Goal: Complete application form

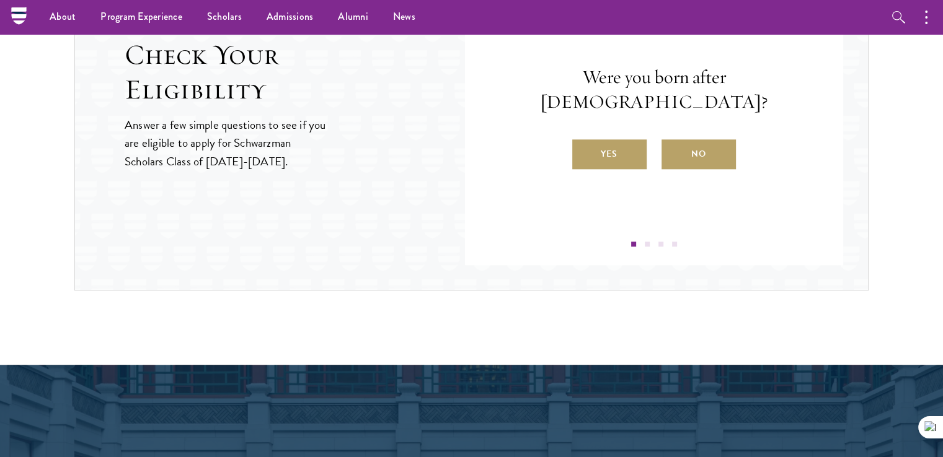
scroll to position [1364, 0]
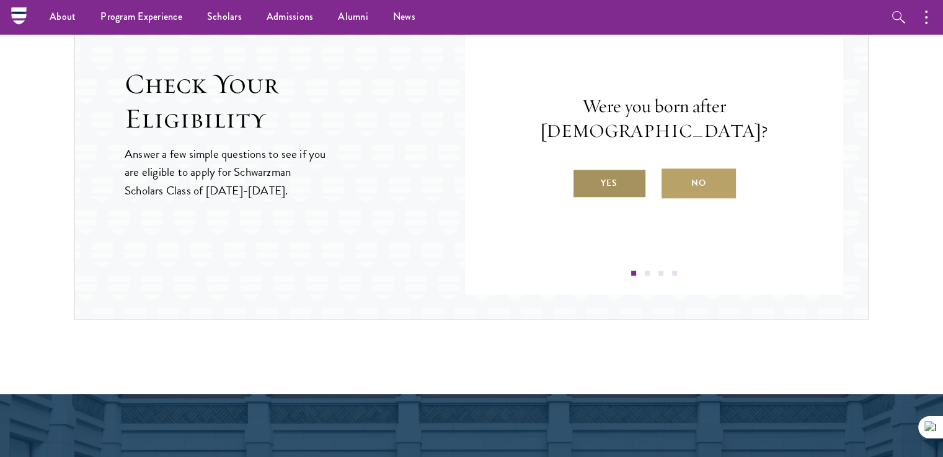
click at [603, 169] on label "Yes" at bounding box center [609, 184] width 74 height 30
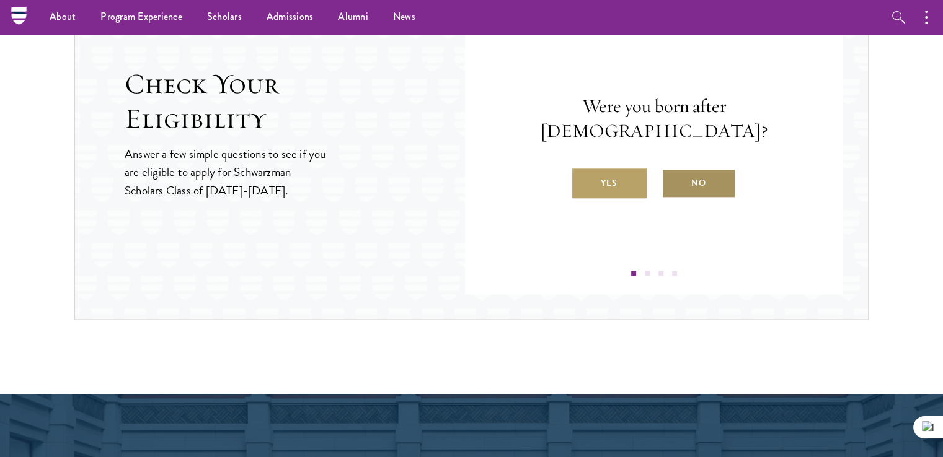
click at [705, 169] on label "No" at bounding box center [698, 184] width 74 height 30
click at [673, 170] on input "No" at bounding box center [666, 175] width 11 height 11
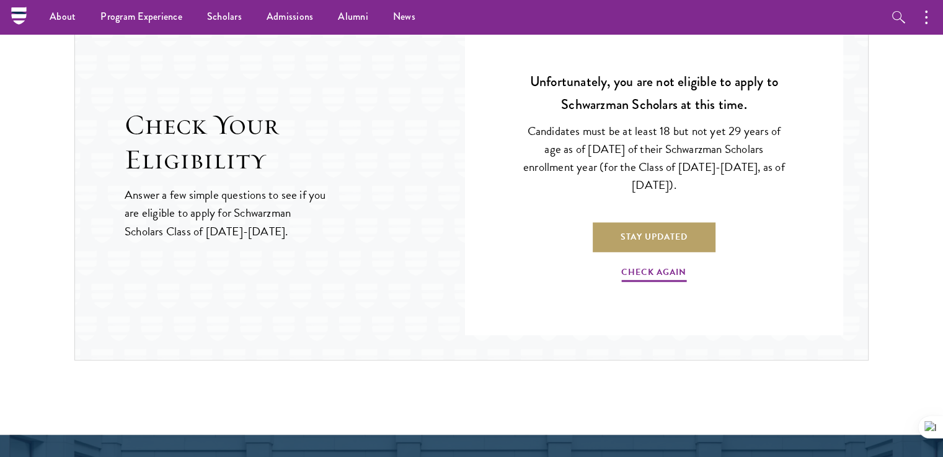
scroll to position [1302, 0]
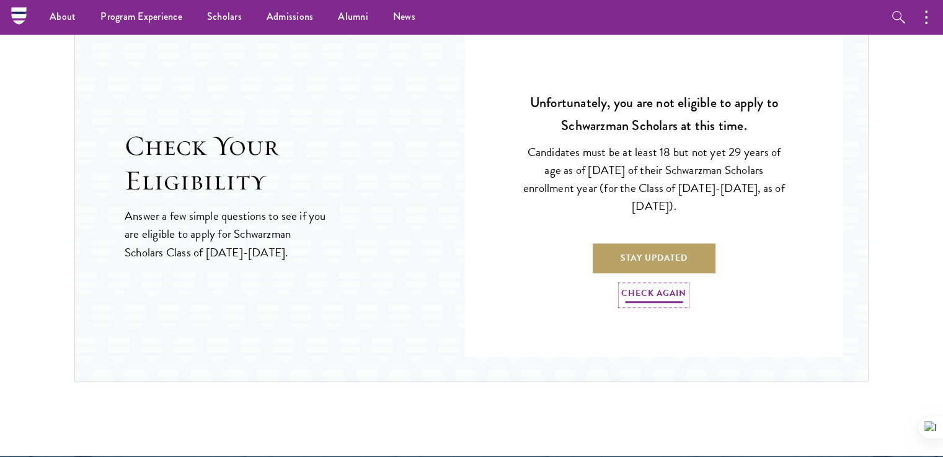
click at [661, 288] on link "Check Again" at bounding box center [653, 295] width 65 height 19
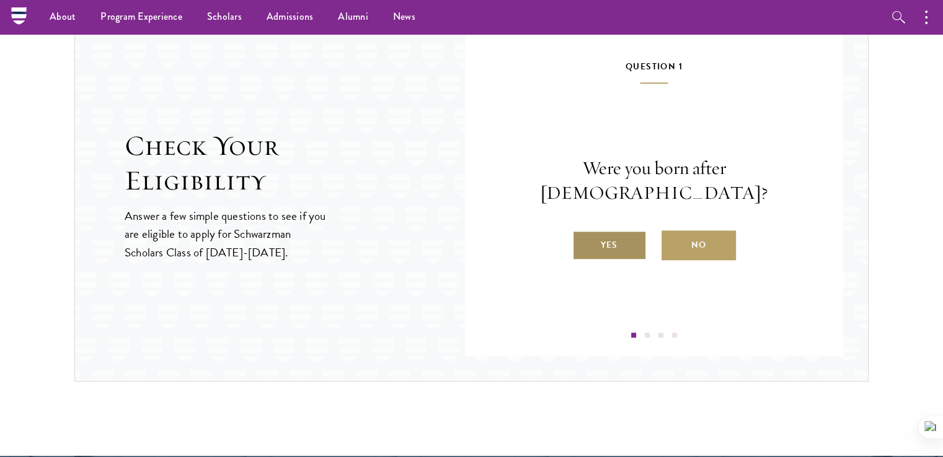
click at [625, 231] on label "Yes" at bounding box center [609, 246] width 74 height 30
click at [583, 232] on input "Yes" at bounding box center [577, 237] width 11 height 11
click at [617, 239] on label "Yes" at bounding box center [609, 246] width 74 height 30
click at [583, 239] on input "Yes" at bounding box center [577, 237] width 11 height 11
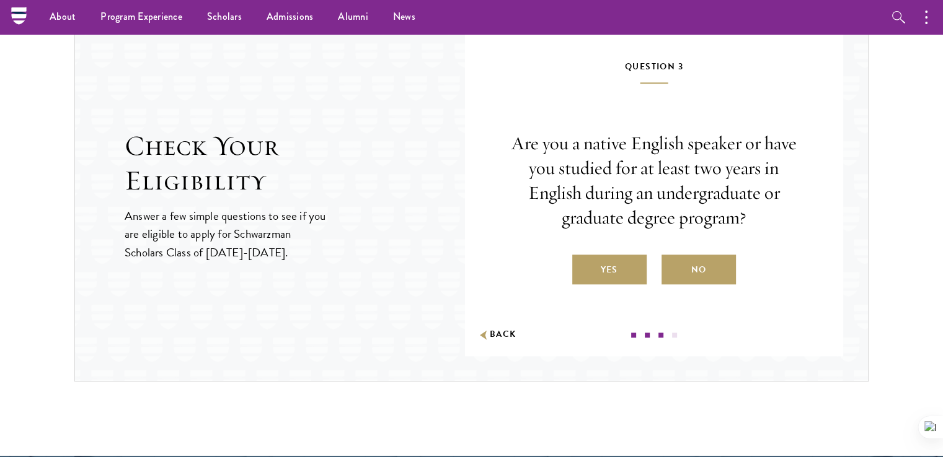
click at [687, 272] on label "No" at bounding box center [698, 270] width 74 height 30
click at [673, 268] on input "No" at bounding box center [666, 262] width 11 height 11
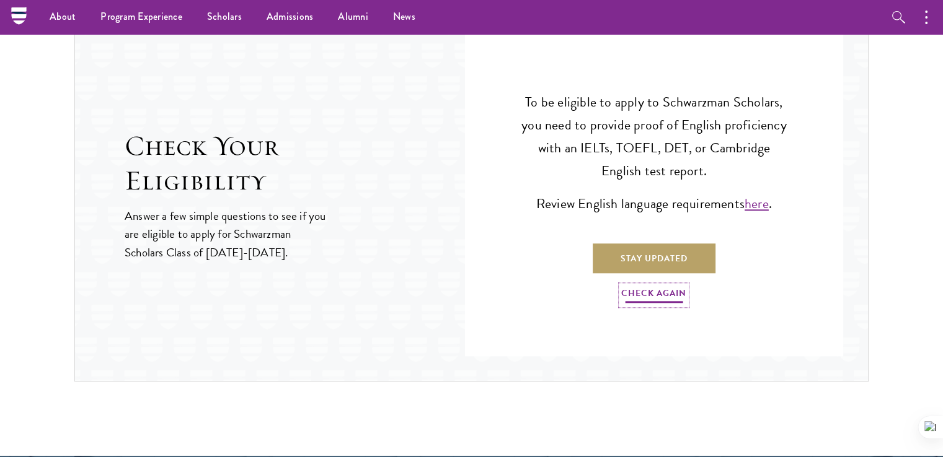
click at [645, 291] on link "Check Again" at bounding box center [653, 295] width 65 height 19
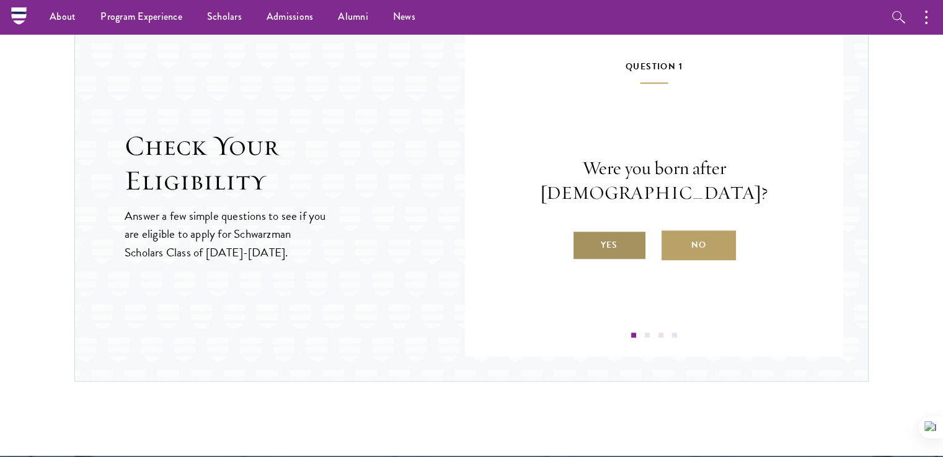
click at [617, 234] on label "Yes" at bounding box center [609, 246] width 74 height 30
click at [583, 234] on input "Yes" at bounding box center [577, 237] width 11 height 11
click at [619, 239] on label "Yes" at bounding box center [609, 246] width 74 height 30
click at [583, 239] on input "Yes" at bounding box center [577, 237] width 11 height 11
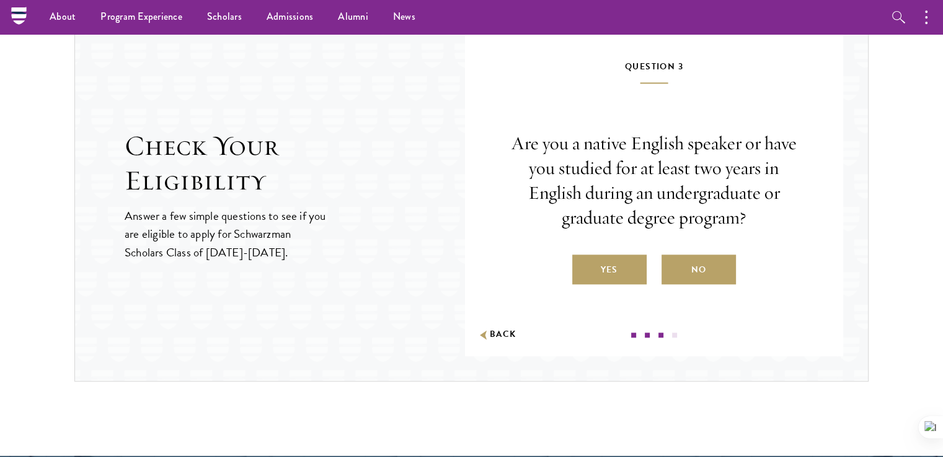
click at [617, 268] on label "Yes" at bounding box center [609, 270] width 74 height 30
click at [583, 268] on input "Yes" at bounding box center [577, 262] width 11 height 11
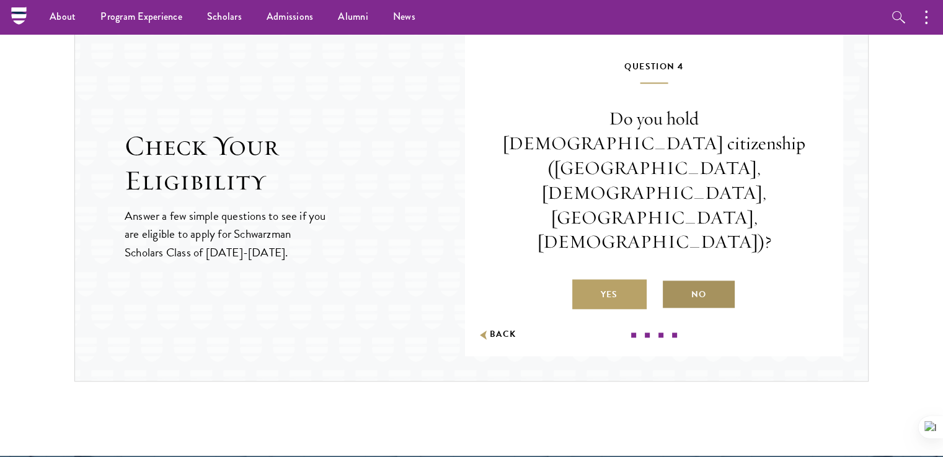
click at [705, 280] on label "No" at bounding box center [698, 295] width 74 height 30
click at [673, 281] on input "No" at bounding box center [666, 286] width 11 height 11
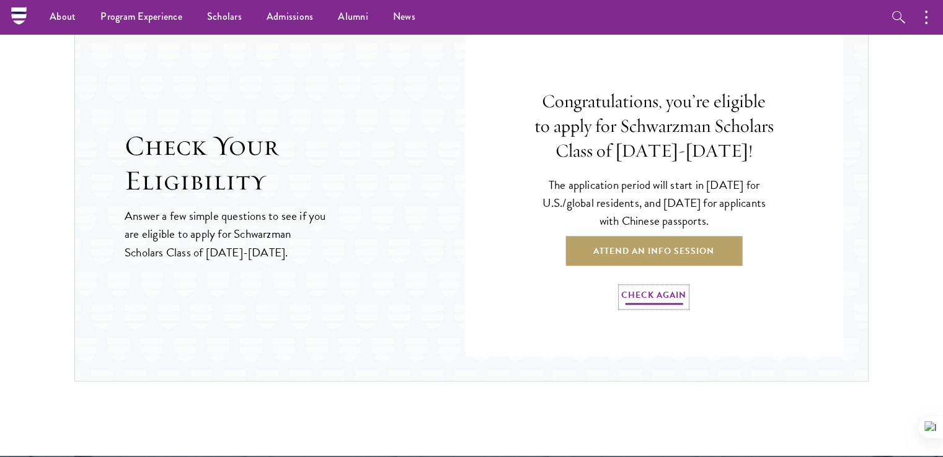
click at [653, 293] on link "Check Again" at bounding box center [653, 297] width 65 height 19
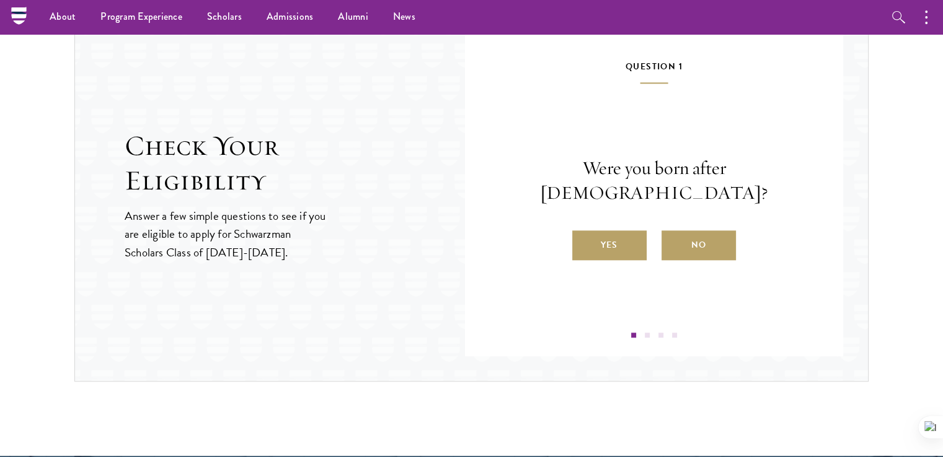
click at [642, 231] on label "Yes" at bounding box center [609, 246] width 74 height 30
click at [583, 232] on input "Yes" at bounding box center [577, 237] width 11 height 11
click at [627, 237] on label "Yes" at bounding box center [609, 246] width 74 height 30
click at [583, 237] on input "Yes" at bounding box center [577, 237] width 11 height 11
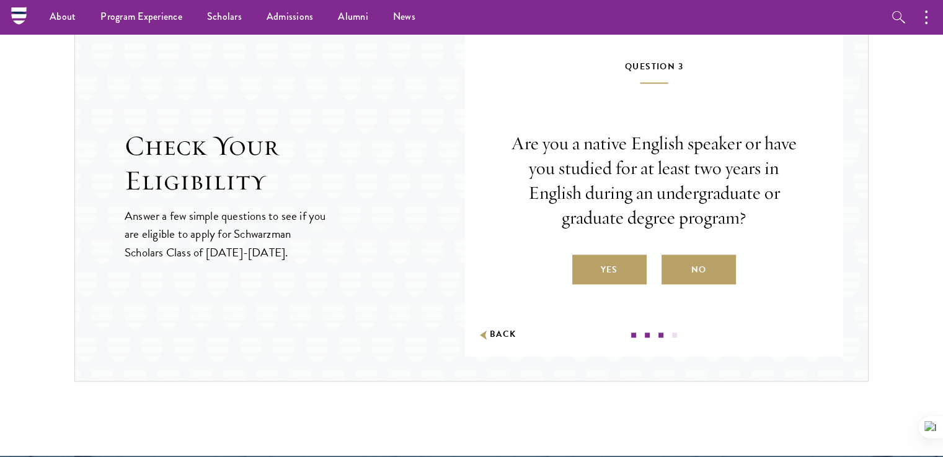
drag, startPoint x: 627, startPoint y: 239, endPoint x: 627, endPoint y: 266, distance: 27.3
click at [627, 239] on div "Are you a native English speaker or have you studied for at least two years in …" at bounding box center [654, 208] width 304 height 154
click at [621, 272] on label "Yes" at bounding box center [609, 270] width 74 height 30
click at [583, 268] on input "Yes" at bounding box center [577, 262] width 11 height 11
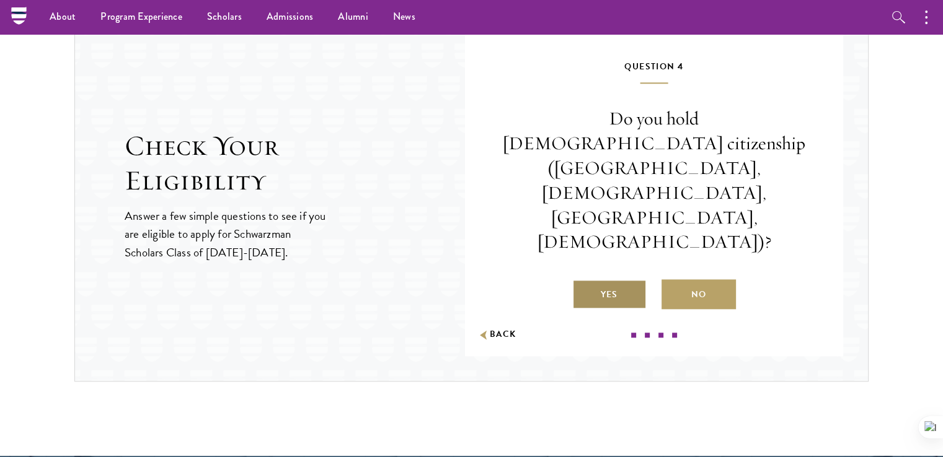
click at [605, 280] on label "Yes" at bounding box center [609, 295] width 74 height 30
click at [583, 281] on input "Yes" at bounding box center [577, 286] width 11 height 11
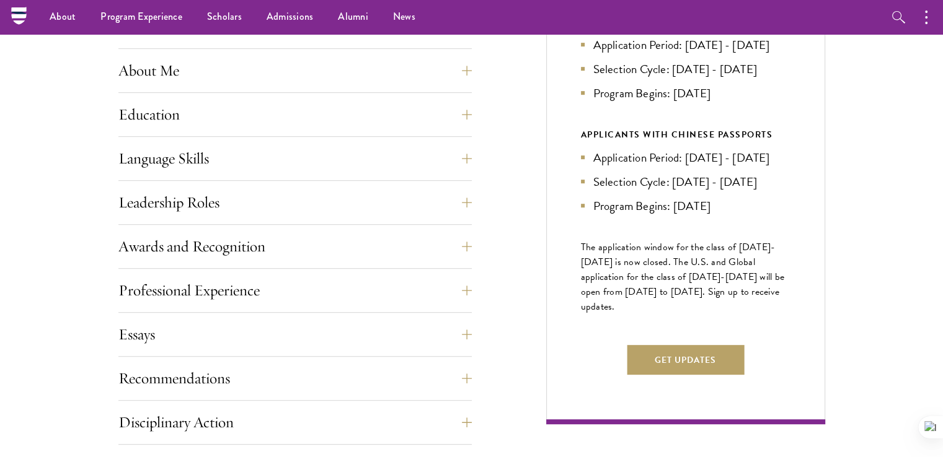
scroll to position [434, 0]
